Goal: Information Seeking & Learning: Check status

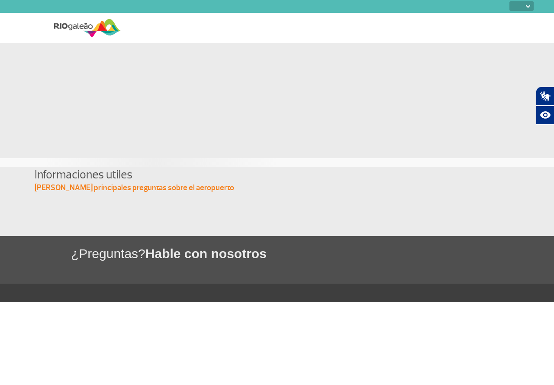
select select
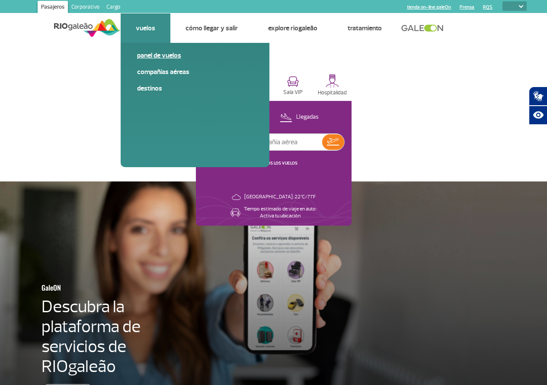
click at [160, 57] on link "Panel de vuelos" at bounding box center [195, 56] width 116 height 10
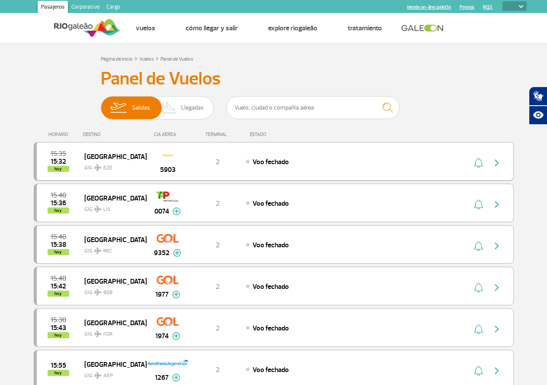
click at [257, 164] on span "Voo fechado" at bounding box center [271, 161] width 36 height 9
click at [199, 103] on span "Llegadas" at bounding box center [192, 107] width 22 height 22
click at [101, 103] on input "Salidas Llegadas" at bounding box center [101, 103] width 0 height 0
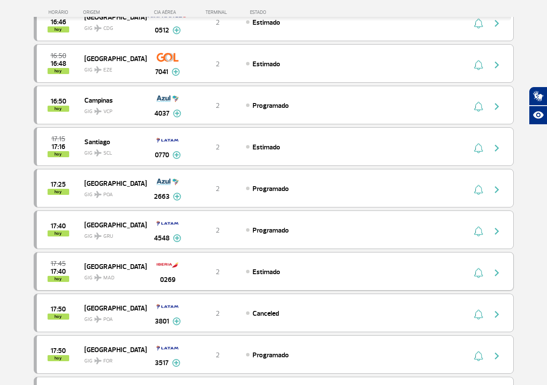
scroll to position [735, 0]
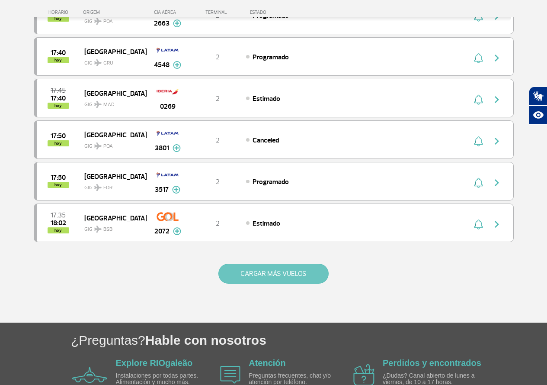
click at [300, 277] on button "CARGAR MÁS VUELOS" at bounding box center [273, 273] width 110 height 20
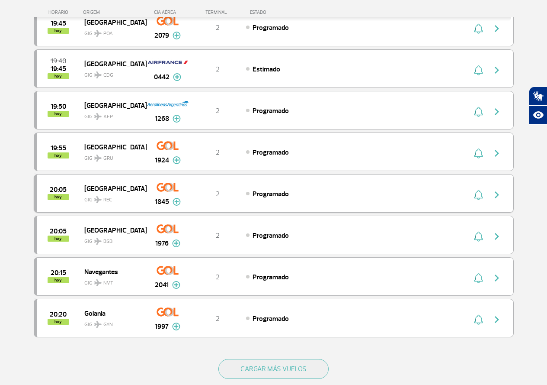
scroll to position [1557, 0]
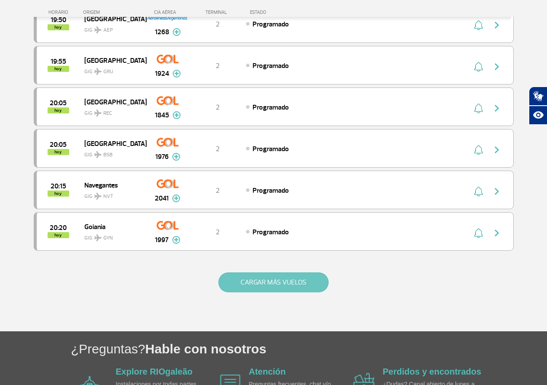
click at [264, 282] on button "CARGAR MÁS VUELOS" at bounding box center [273, 282] width 110 height 20
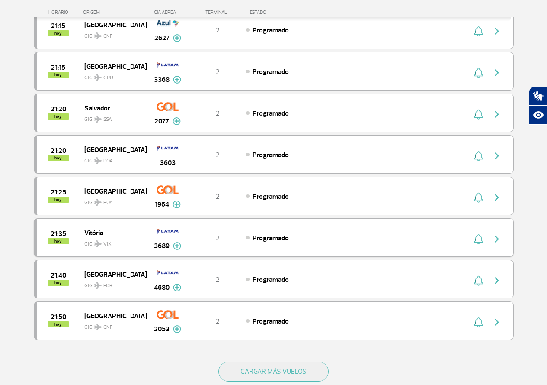
scroll to position [2336, 0]
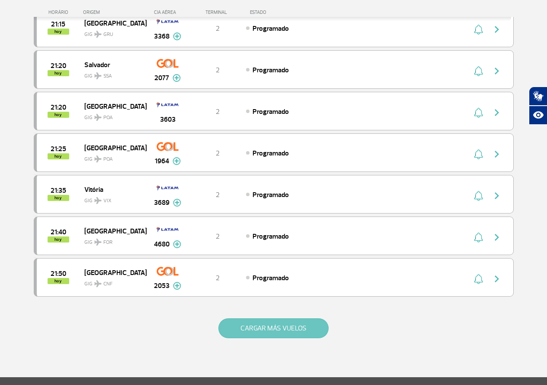
click at [307, 335] on button "CARGAR MÁS VUELOS" at bounding box center [273, 328] width 110 height 20
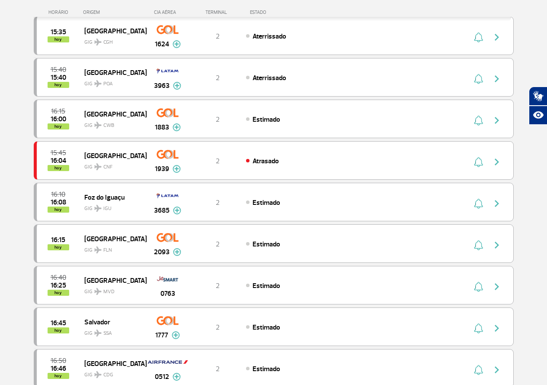
scroll to position [0, 0]
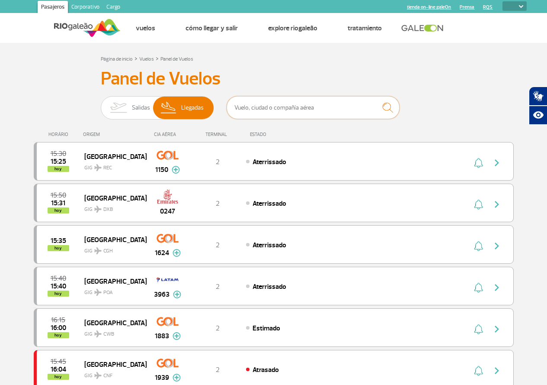
click at [271, 108] on input "text" at bounding box center [313, 107] width 173 height 23
type input "flybondi"
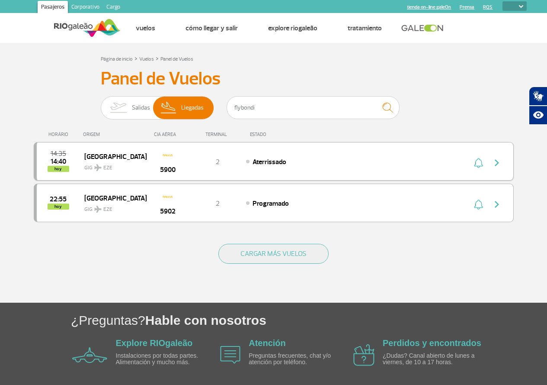
click at [269, 168] on div "14:35 14:40 hoy Buenos Aires GIG EZE 5900 2 Aterrissado" at bounding box center [274, 161] width 480 height 39
click at [156, 163] on div "5900" at bounding box center [167, 161] width 43 height 27
click at [96, 160] on span "GIG EZE" at bounding box center [111, 165] width 55 height 13
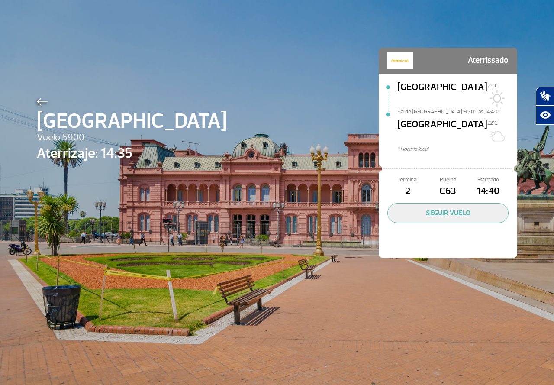
click at [39, 105] on img at bounding box center [42, 102] width 11 height 8
